Goal: Task Accomplishment & Management: Complete application form

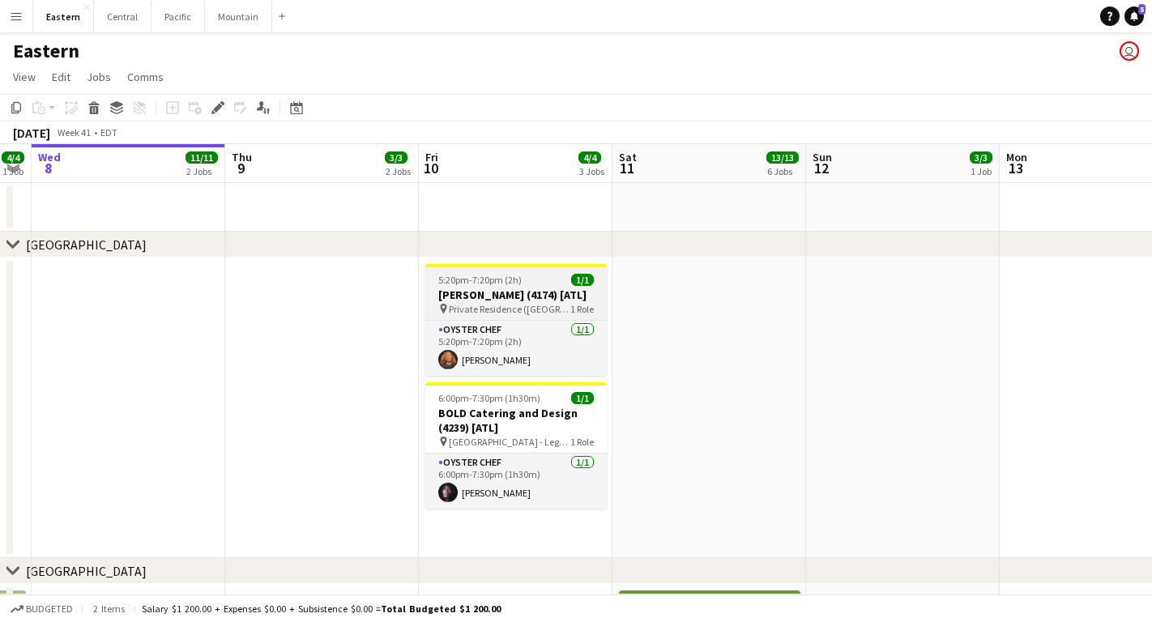
click at [483, 302] on h3 "[PERSON_NAME] (4174) [ATL]" at bounding box center [515, 295] width 181 height 15
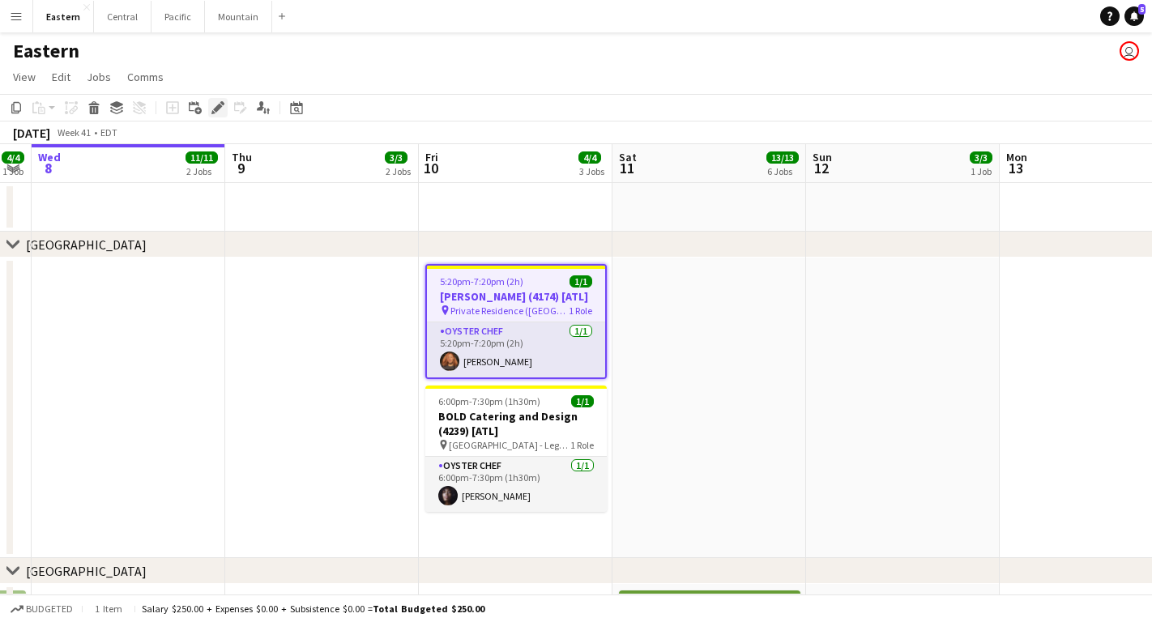
click at [216, 102] on icon "Edit" at bounding box center [217, 107] width 13 height 13
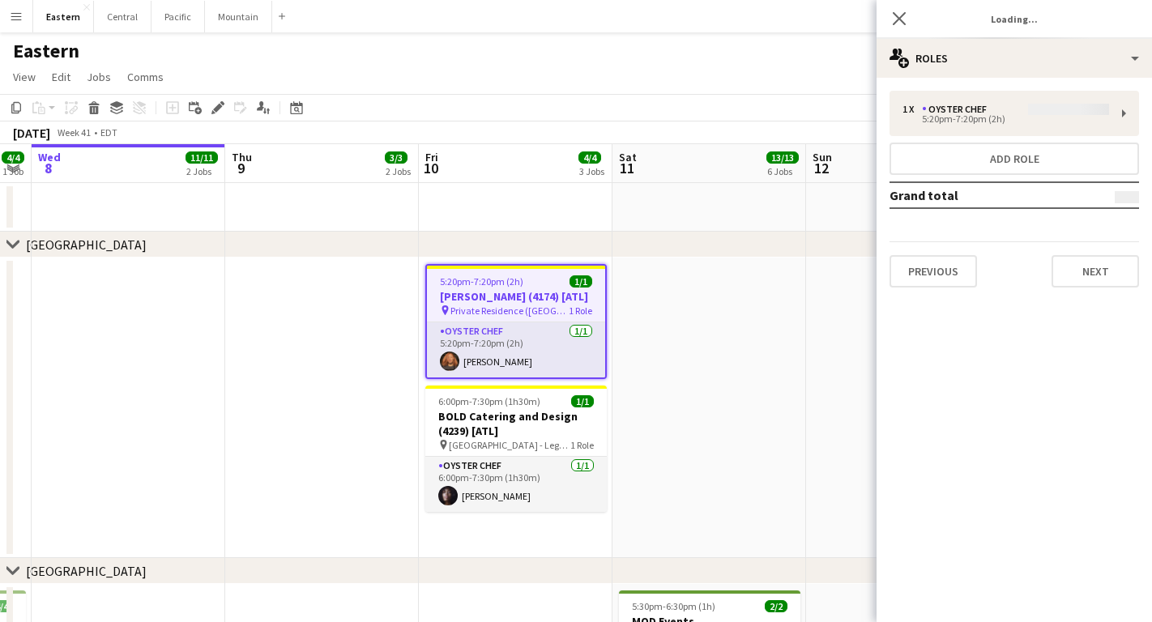
type input "**********"
click at [1099, 280] on button "Next" at bounding box center [1094, 271] width 87 height 32
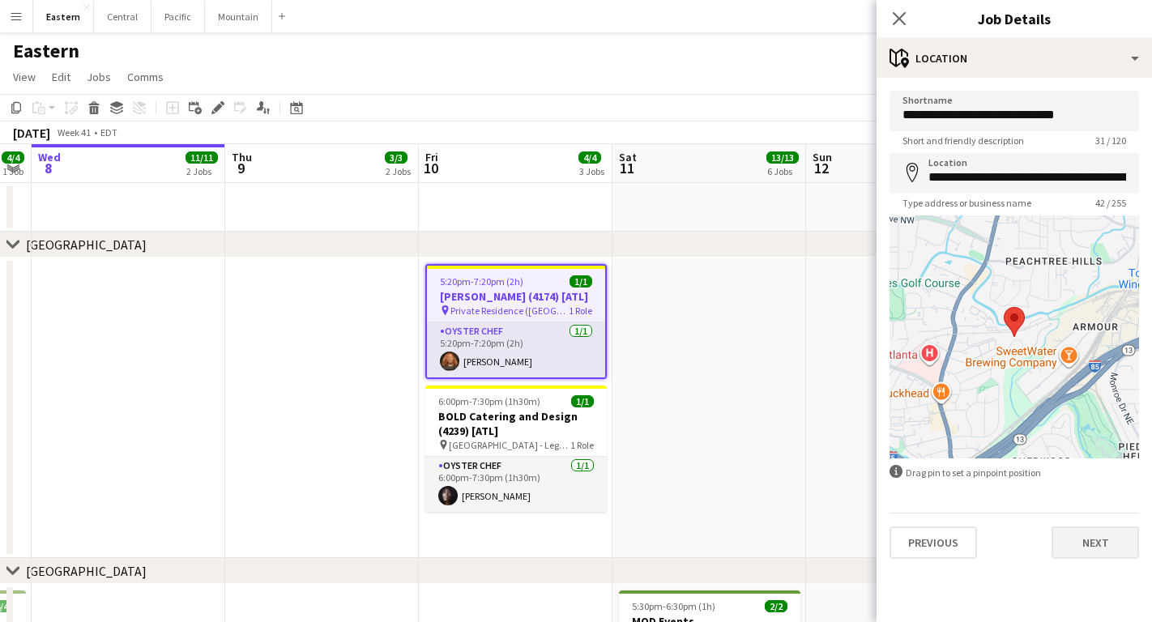
click at [1085, 541] on button "Next" at bounding box center [1094, 542] width 87 height 32
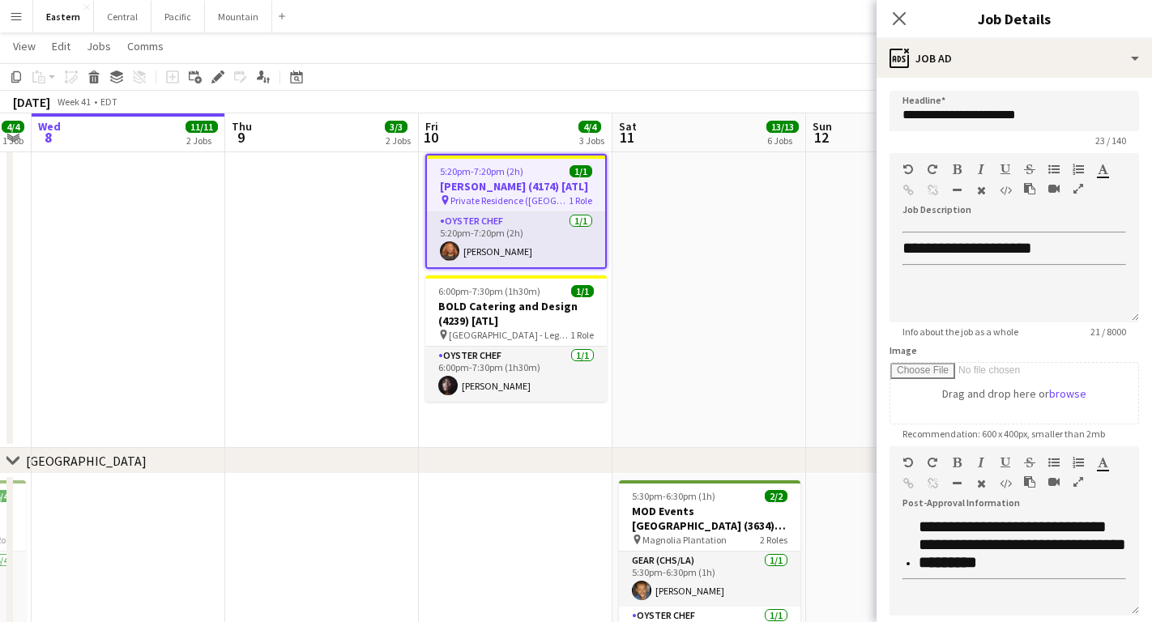
scroll to position [328, 0]
click at [578, 328] on h3 "BOLD Catering and Design (4239) [ATL]" at bounding box center [515, 313] width 181 height 29
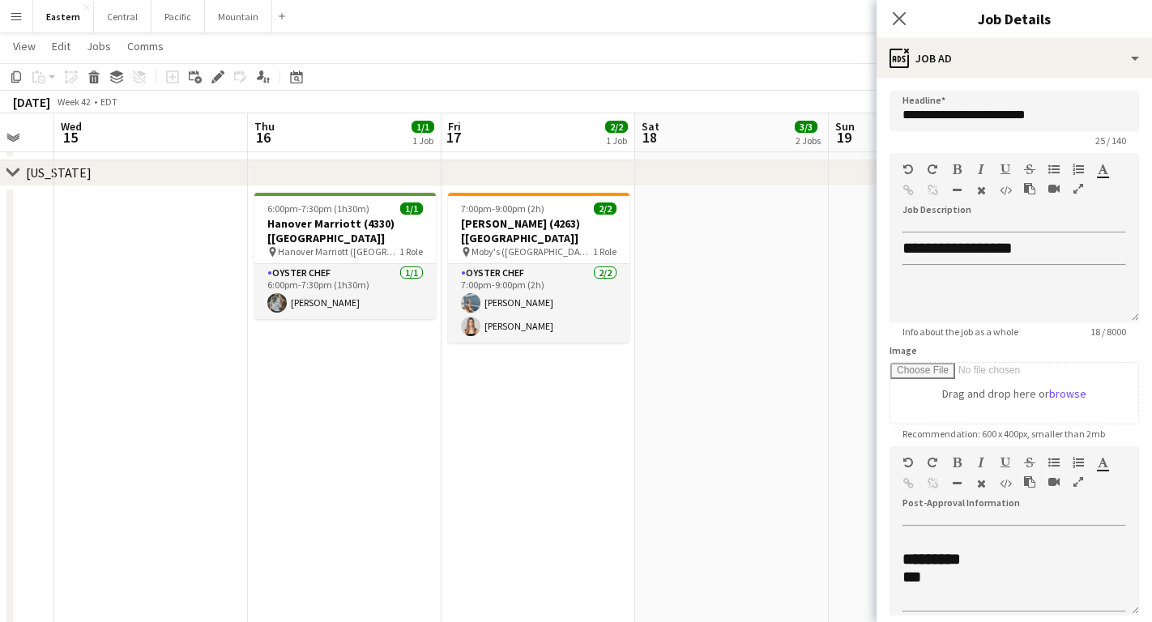
scroll to position [0, 548]
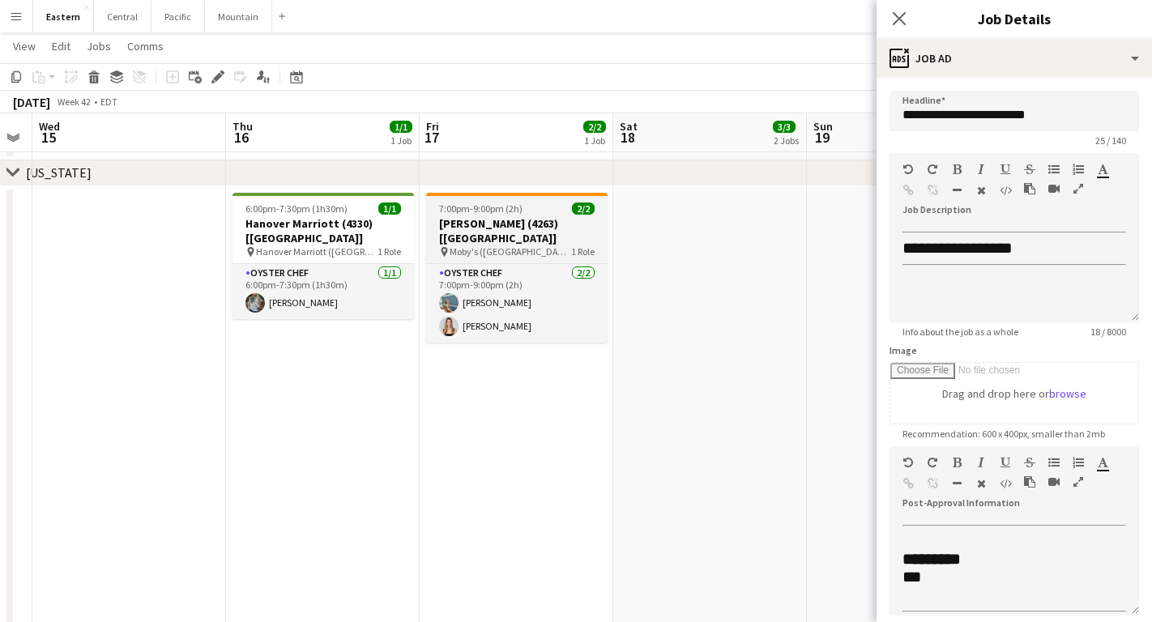
click at [515, 247] on app-job-card "7:00pm-9:00pm (2h) 2/2 [PERSON_NAME] (4263) [[GEOGRAPHIC_DATA]] pin Moby's ([GE…" at bounding box center [516, 268] width 181 height 150
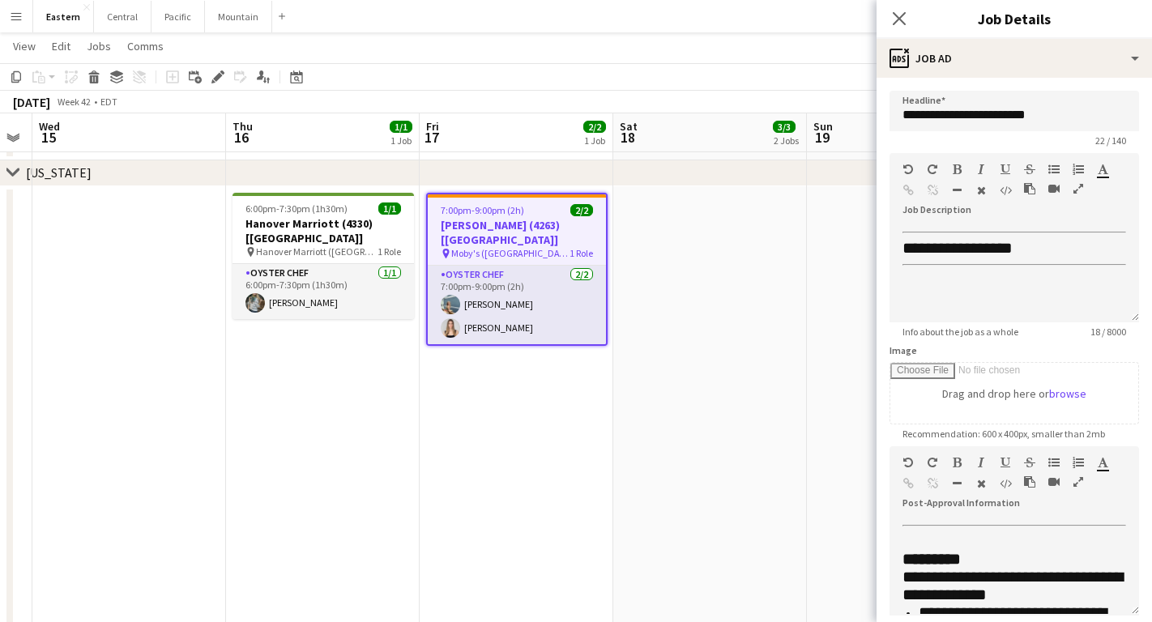
type input "**********"
click at [1080, 475] on button "button" at bounding box center [1077, 481] width 11 height 13
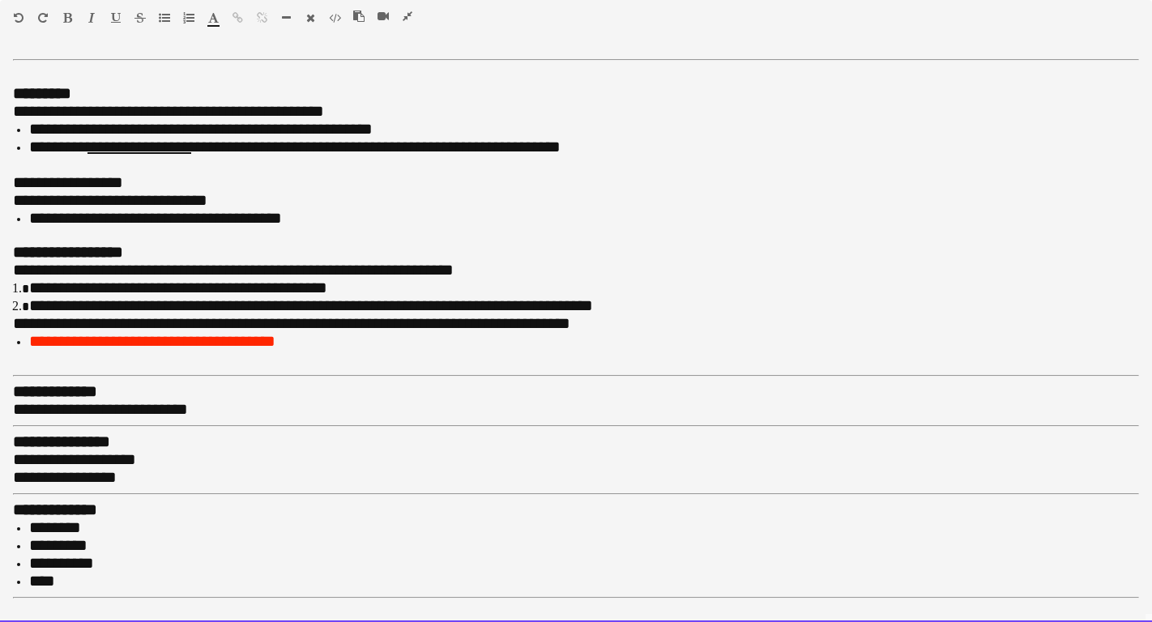
click at [11, 108] on div "**********" at bounding box center [576, 337] width 1152 height 569
click at [11, 185] on div "**********" at bounding box center [576, 337] width 1152 height 569
drag, startPoint x: 69, startPoint y: 177, endPoint x: -13, endPoint y: 177, distance: 81.8
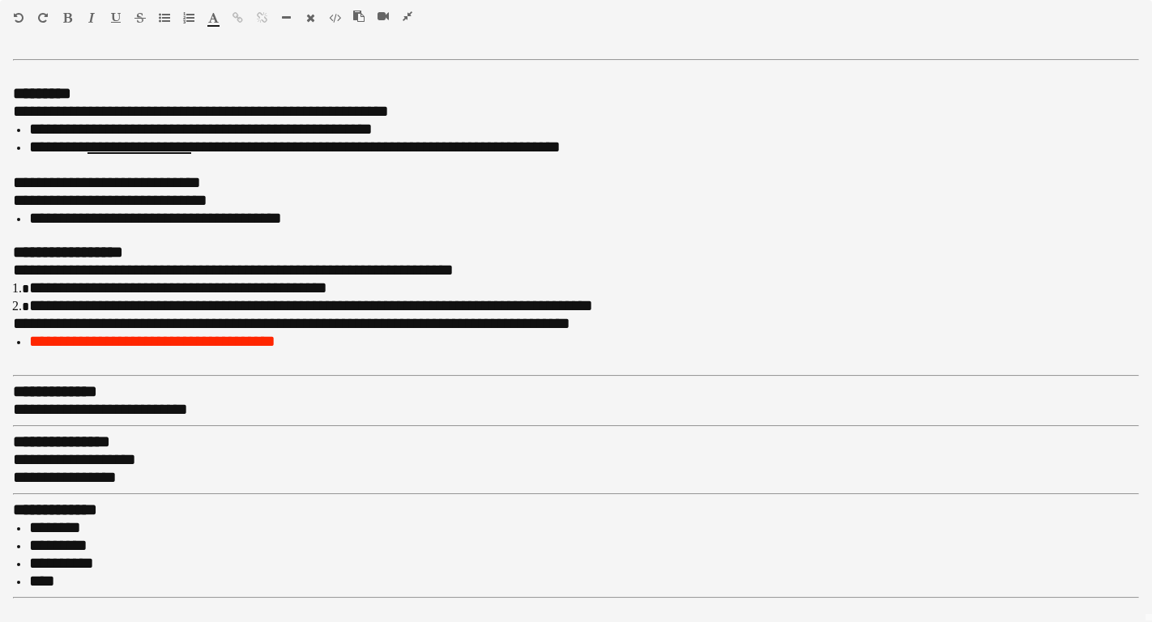
click at [410, 13] on icon "button" at bounding box center [408, 16] width 10 height 11
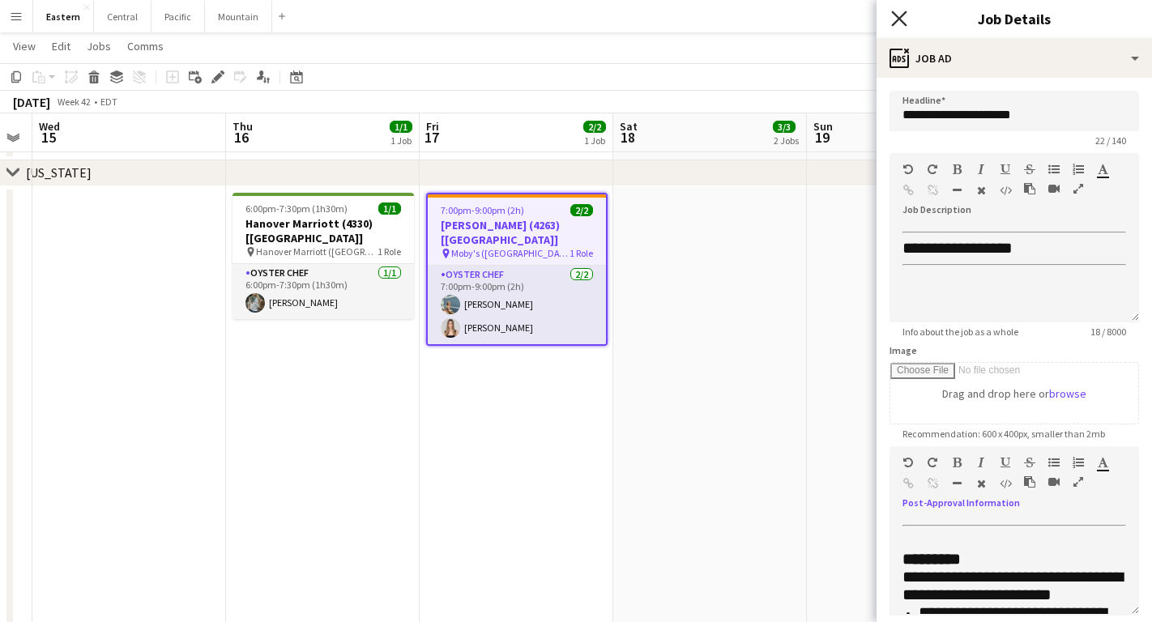
click at [905, 16] on icon "Close pop-in" at bounding box center [898, 18] width 15 height 15
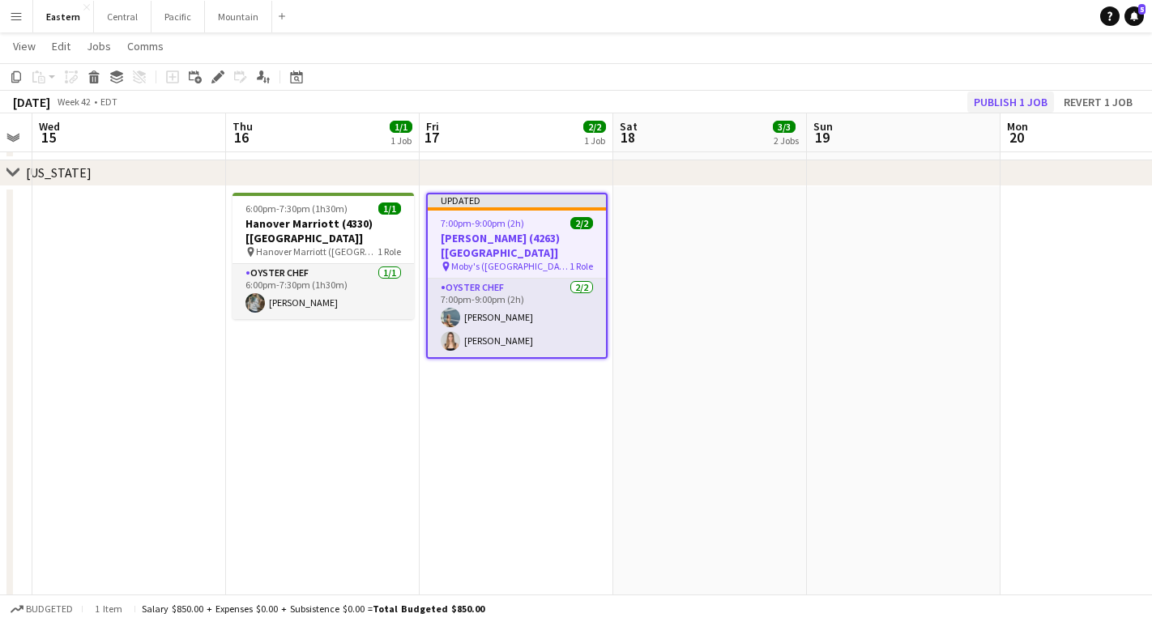
click at [1018, 101] on button "Publish 1 job" at bounding box center [1010, 102] width 87 height 21
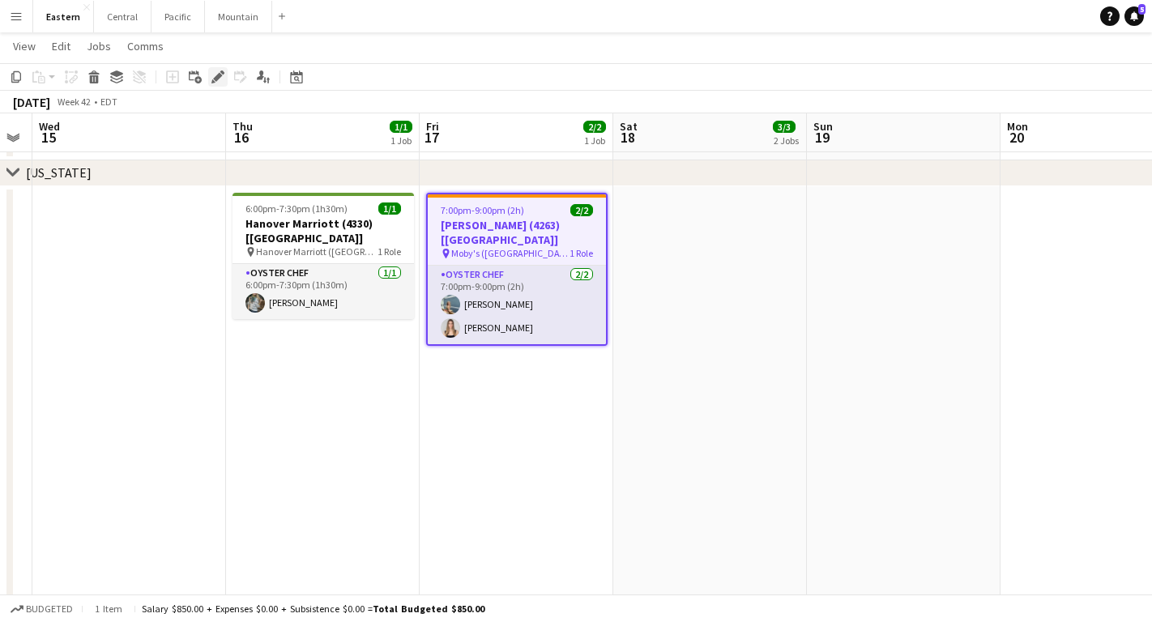
click at [223, 77] on icon "Edit" at bounding box center [217, 76] width 13 height 13
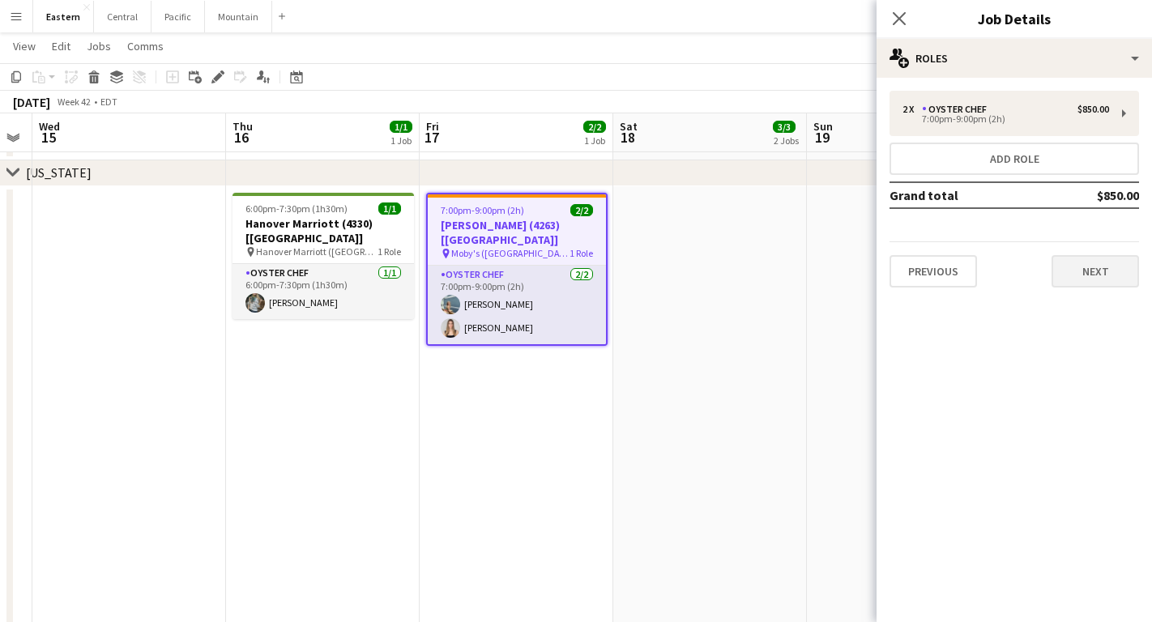
click at [1115, 279] on button "Next" at bounding box center [1094, 271] width 87 height 32
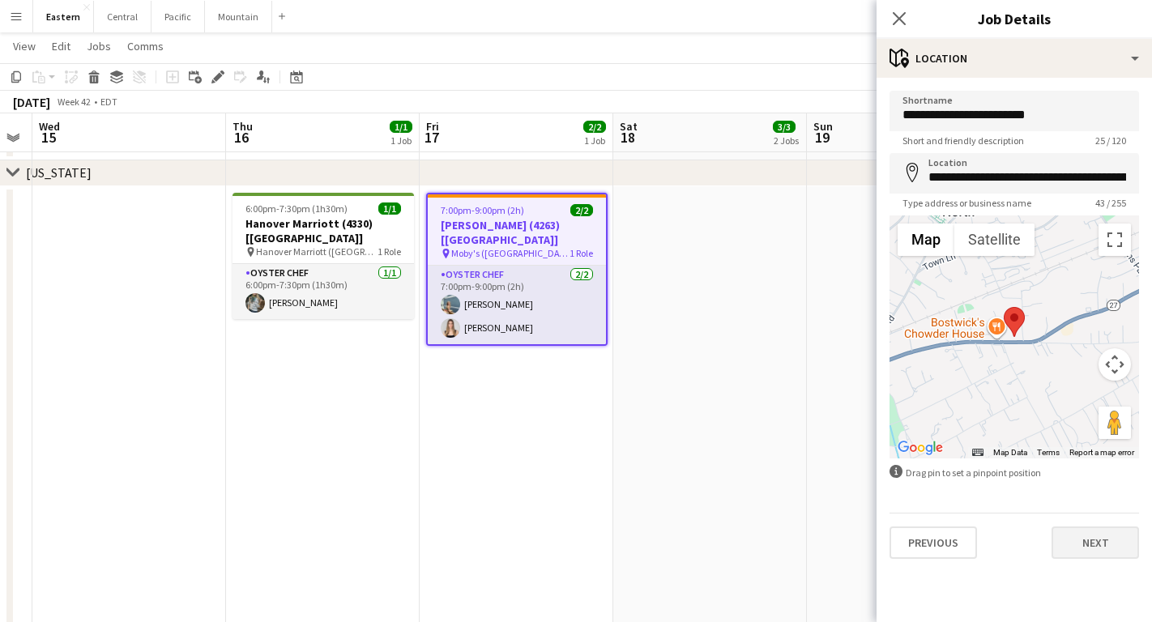
click at [1079, 549] on button "Next" at bounding box center [1094, 542] width 87 height 32
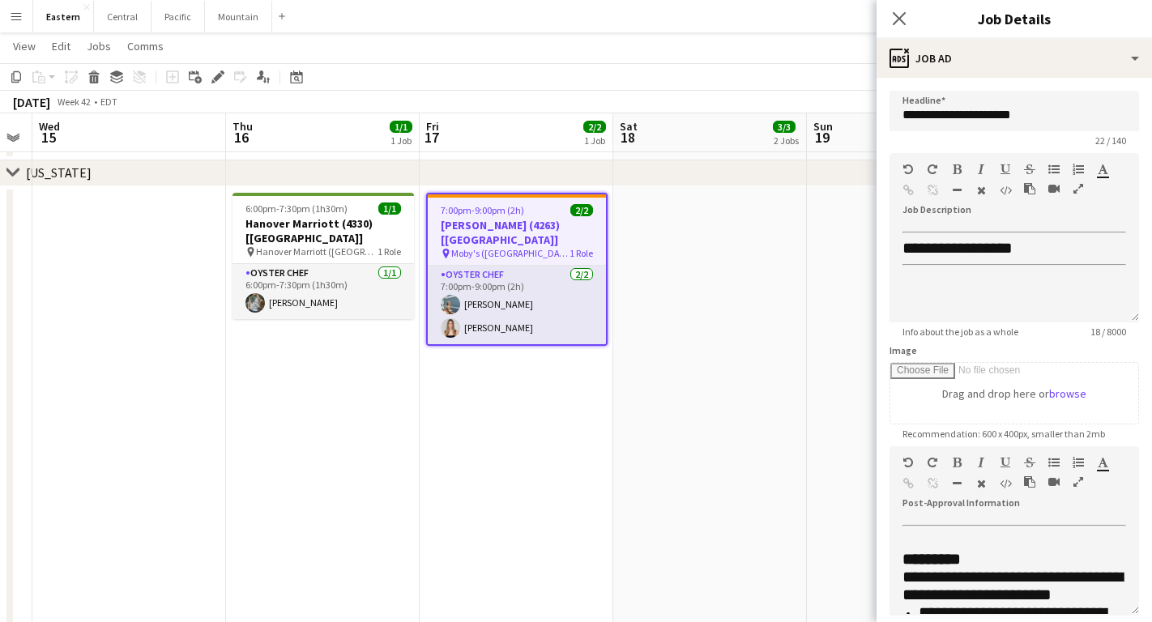
click at [1081, 483] on icon "button" at bounding box center [1078, 481] width 10 height 11
